Goal: Task Accomplishment & Management: Use online tool/utility

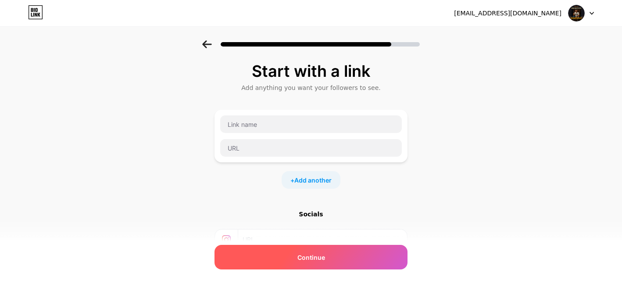
click at [274, 259] on div "Continue" at bounding box center [310, 257] width 193 height 25
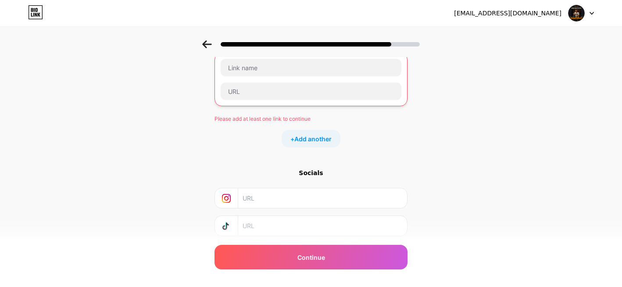
scroll to position [113, 0]
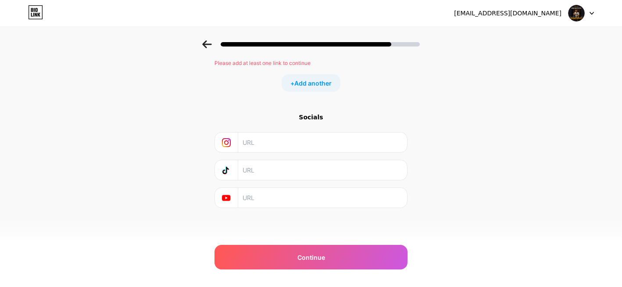
click at [317, 103] on div "Start with a link Add anything you want your followers to see. Please add at le…" at bounding box center [310, 79] width 193 height 258
click at [320, 117] on div "Socials" at bounding box center [310, 117] width 193 height 9
click at [318, 85] on span "Add another" at bounding box center [312, 82] width 37 height 9
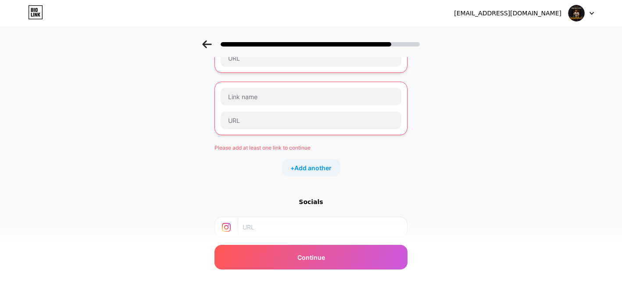
scroll to position [29, 0]
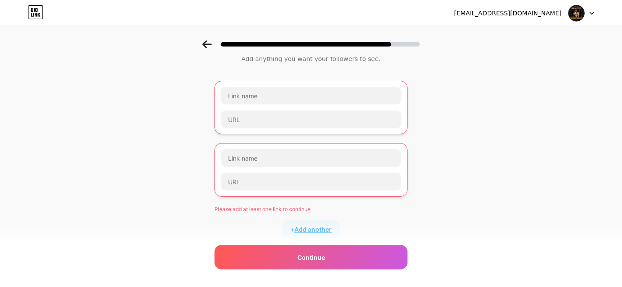
click at [315, 227] on span "Add another" at bounding box center [312, 228] width 37 height 9
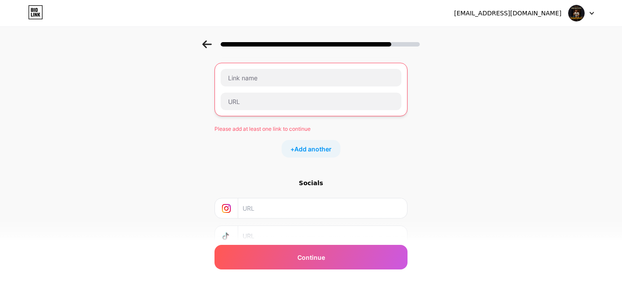
scroll to position [175, 0]
click at [320, 145] on span "Add another" at bounding box center [312, 145] width 37 height 9
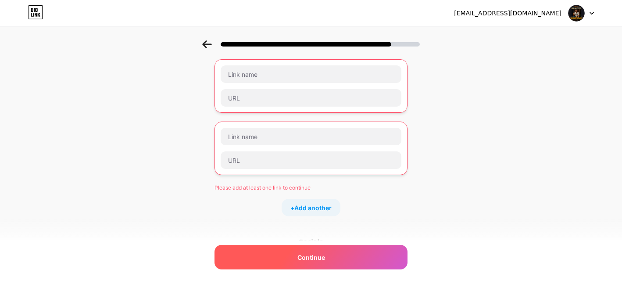
click at [339, 260] on div "Continue" at bounding box center [310, 257] width 193 height 25
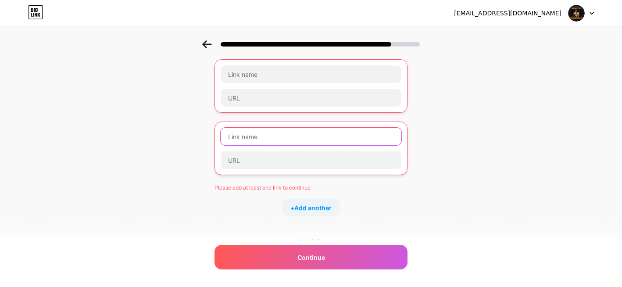
click at [272, 130] on input "text" at bounding box center [311, 137] width 181 height 18
